Goal: Transaction & Acquisition: Purchase product/service

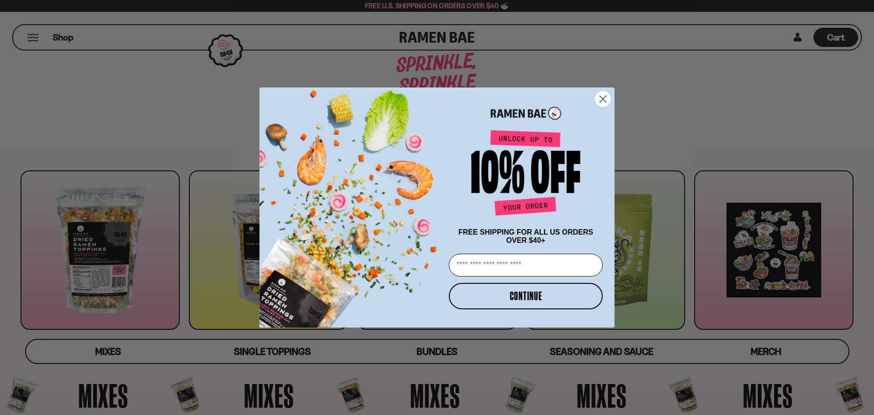
click at [601, 97] on circle "Close dialog" at bounding box center [603, 99] width 15 height 15
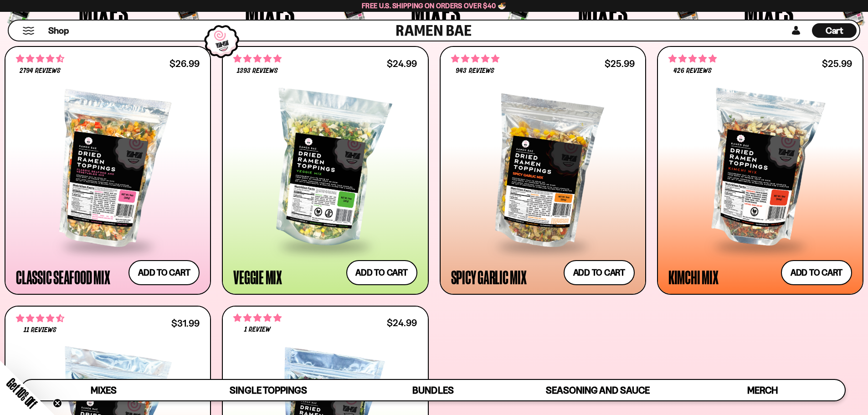
scroll to position [410, 0]
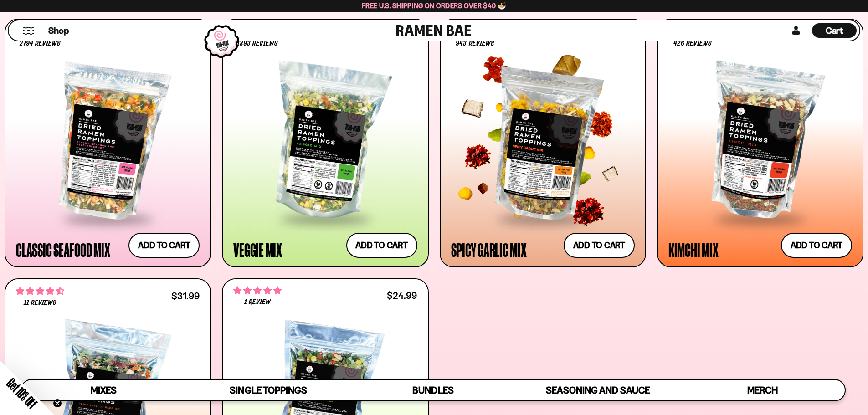
click at [557, 165] on div at bounding box center [543, 142] width 184 height 152
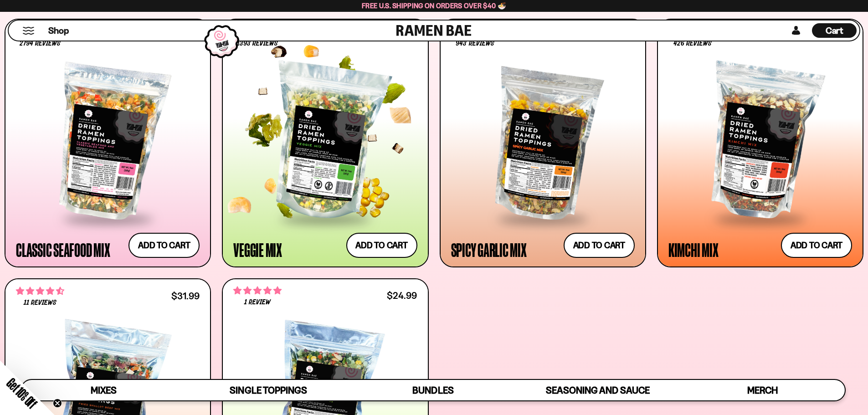
click at [303, 144] on div at bounding box center [325, 142] width 184 height 152
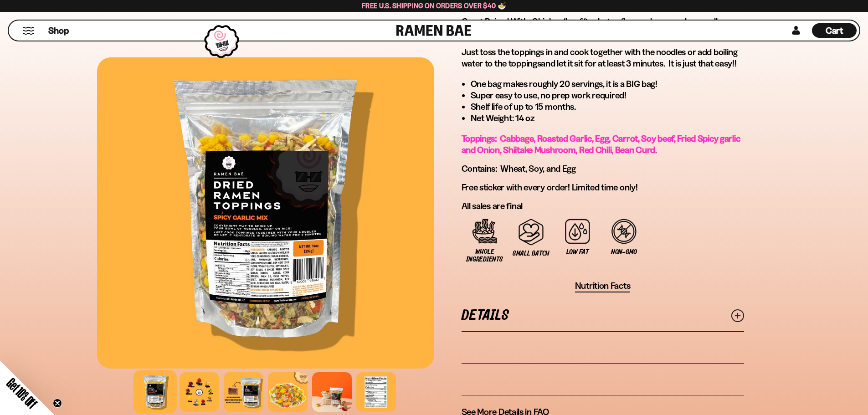
scroll to position [501, 0]
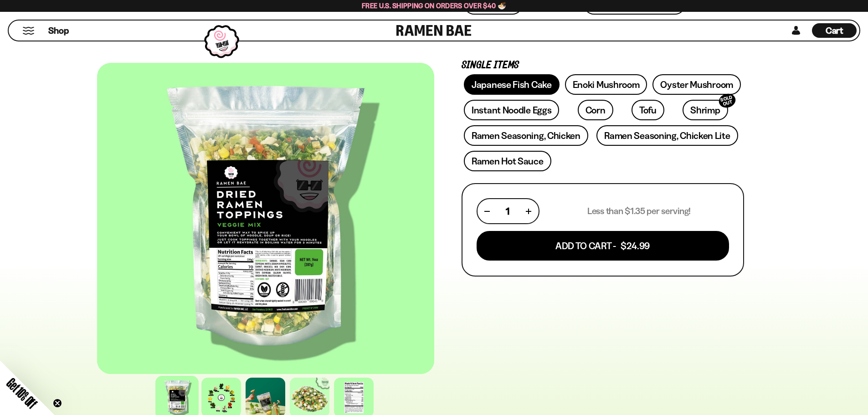
scroll to position [137, 0]
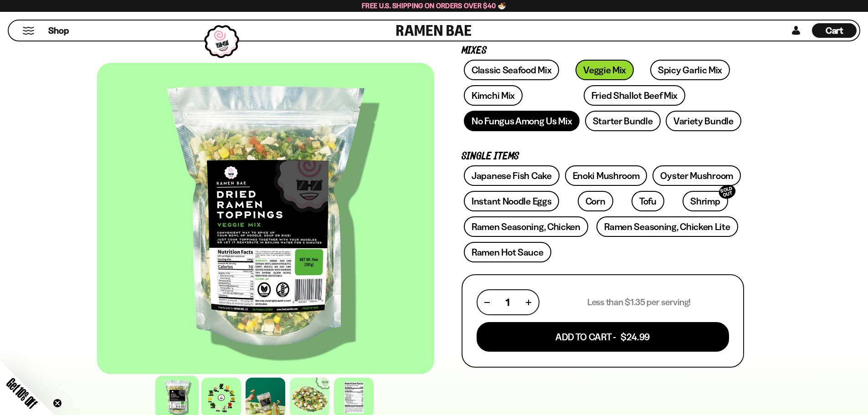
click at [516, 122] on link "No Fungus Among Us Mix" at bounding box center [522, 121] width 116 height 20
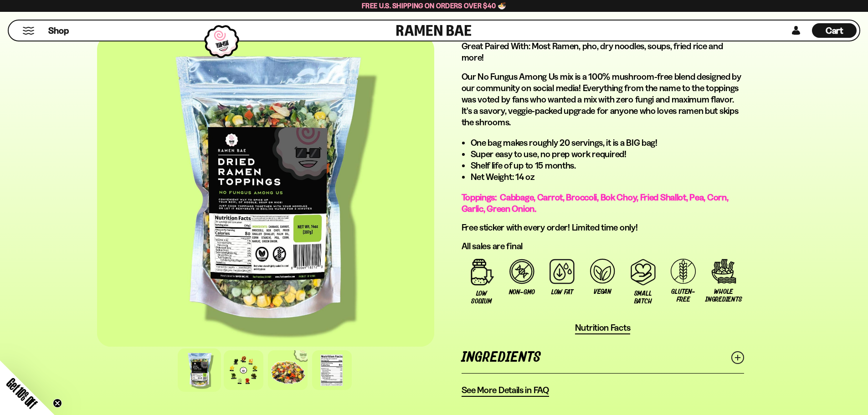
scroll to position [547, 0]
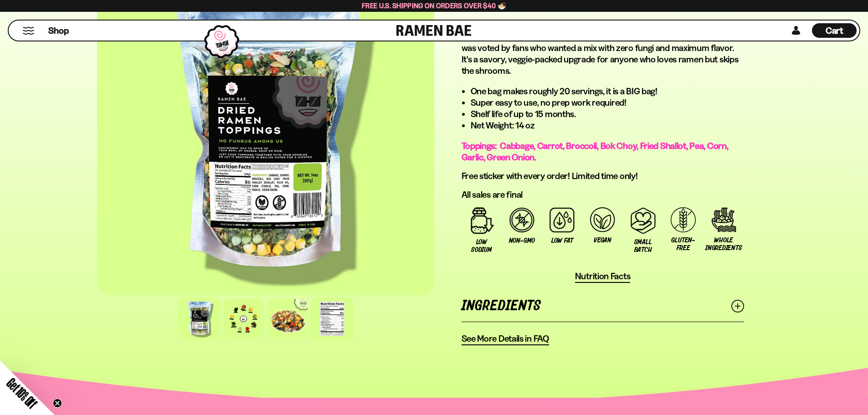
click at [326, 324] on div at bounding box center [331, 318] width 43 height 43
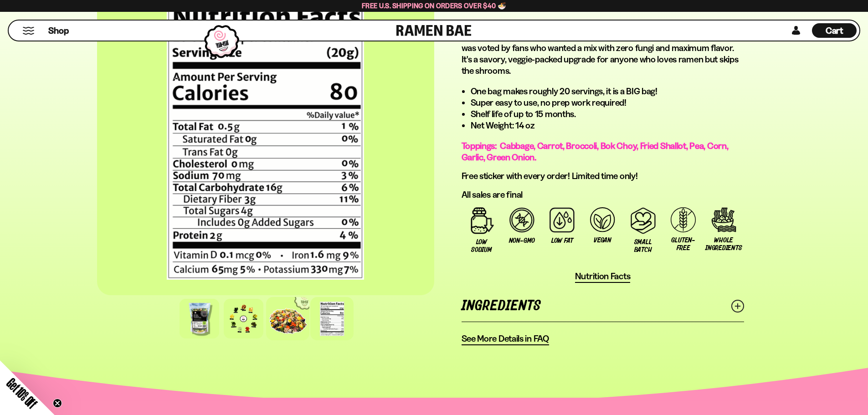
click at [300, 324] on div at bounding box center [287, 318] width 43 height 43
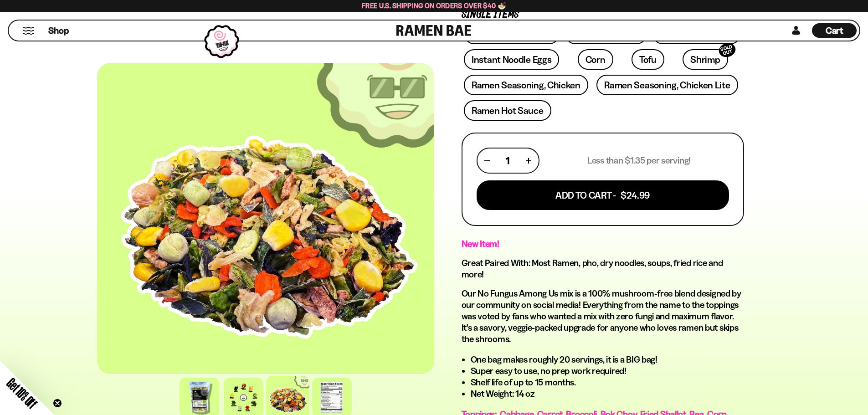
scroll to position [273, 0]
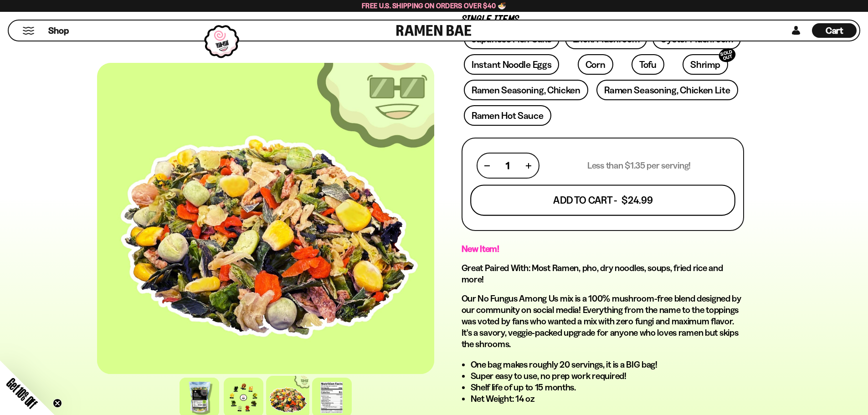
click at [558, 199] on button "Add To Cart - $24.99" at bounding box center [602, 200] width 265 height 31
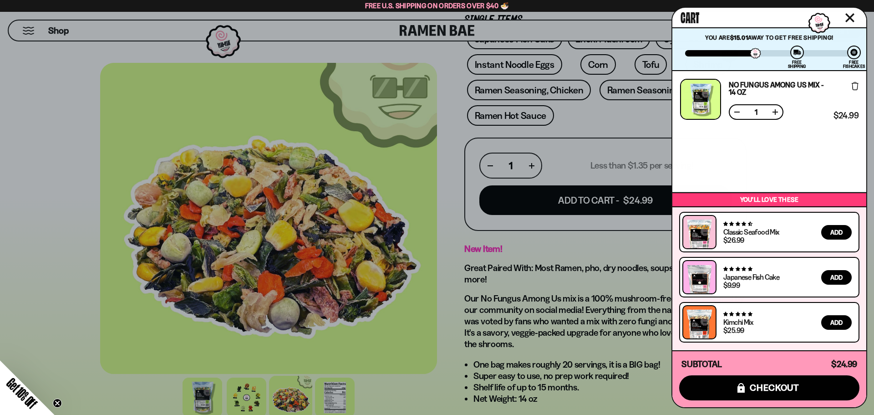
click at [445, 185] on div at bounding box center [437, 207] width 874 height 415
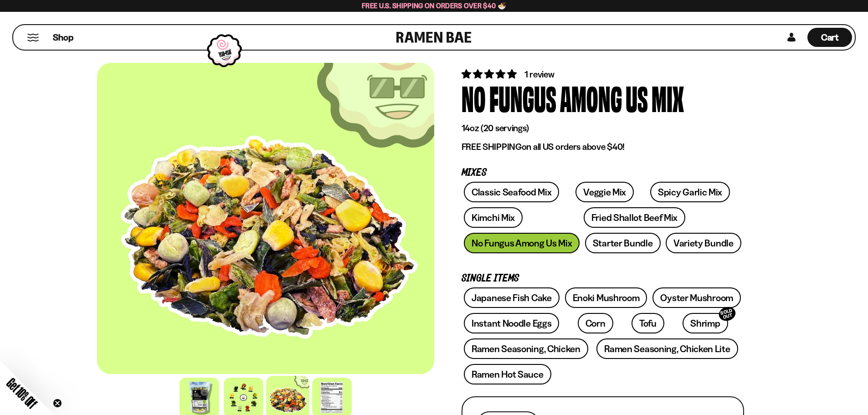
scroll to position [0, 0]
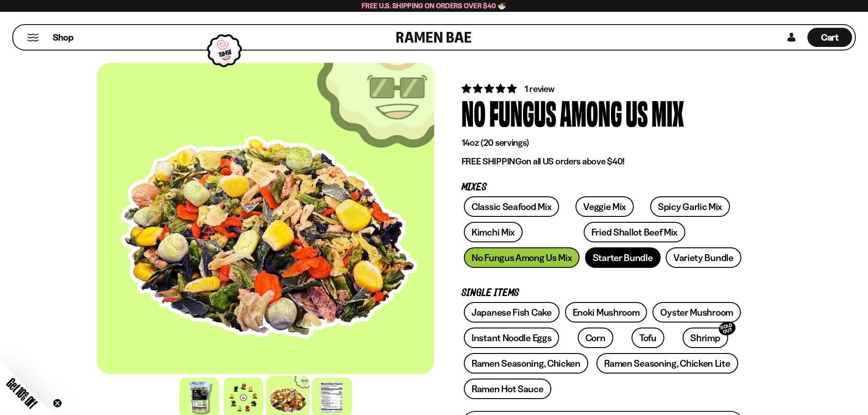
click at [618, 258] on link "Starter Bundle" at bounding box center [623, 257] width 76 height 20
